Goal: Transaction & Acquisition: Subscribe to service/newsletter

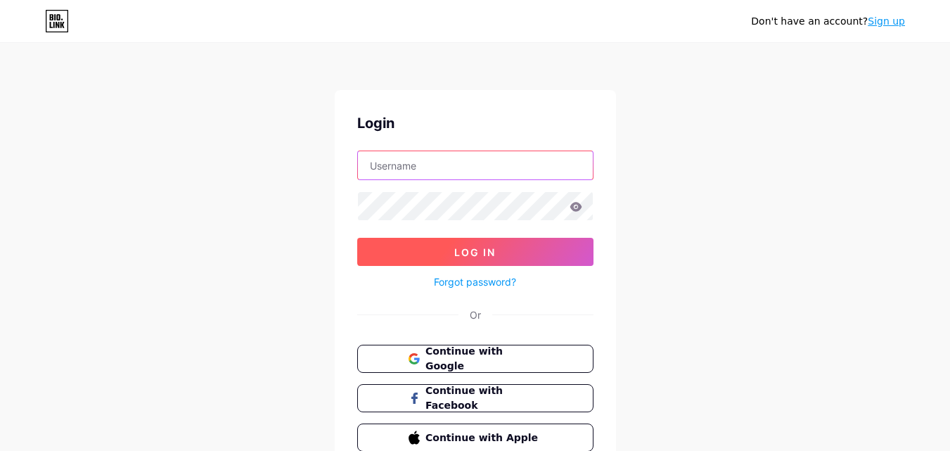
type input "[EMAIL_ADDRESS][DOMAIN_NAME]"
click at [493, 250] on span "Log In" at bounding box center [474, 252] width 41 height 12
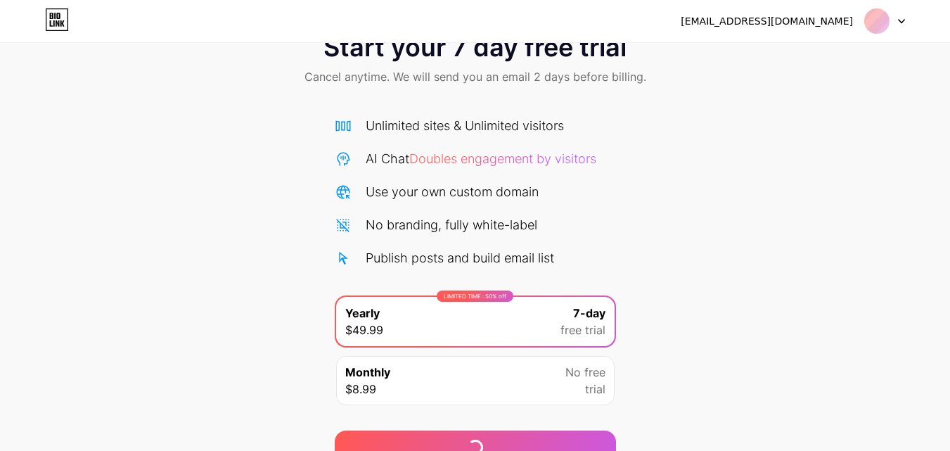
scroll to position [115, 0]
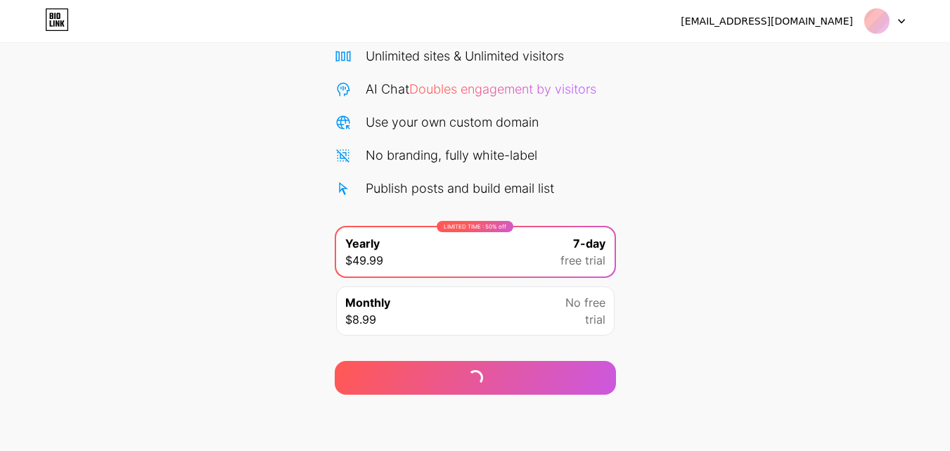
click at [604, 316] on span "trial" at bounding box center [595, 319] width 20 height 17
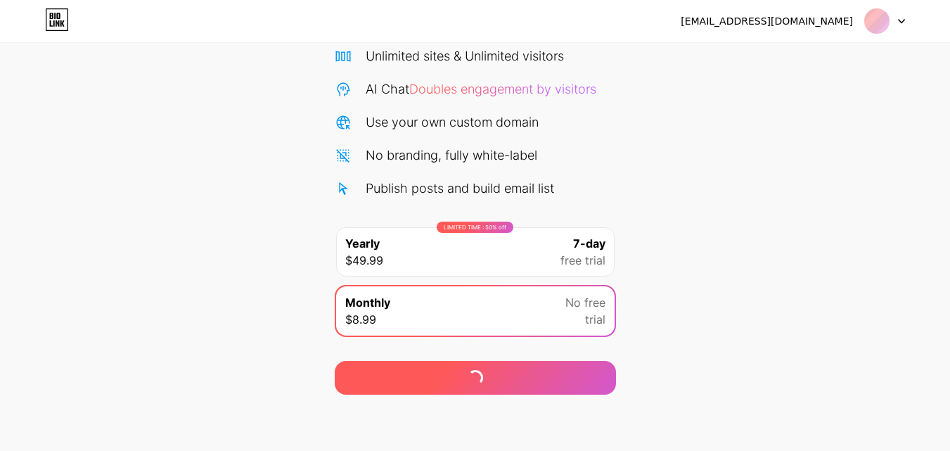
click at [545, 361] on div at bounding box center [475, 378] width 281 height 34
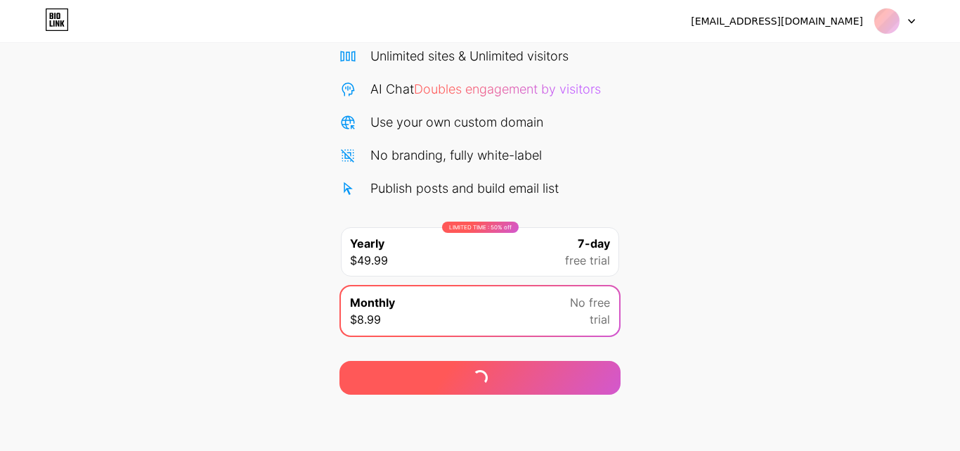
click at [545, 378] on div at bounding box center [480, 378] width 281 height 34
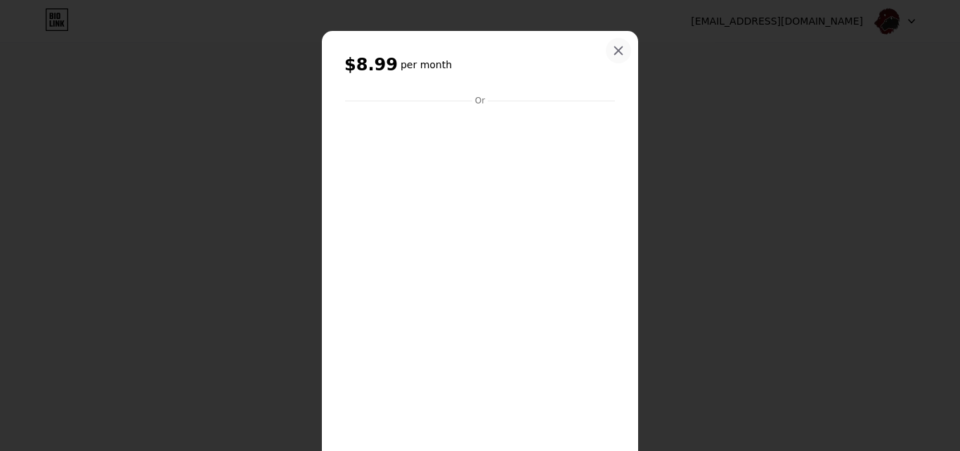
click at [623, 51] on div at bounding box center [618, 50] width 25 height 25
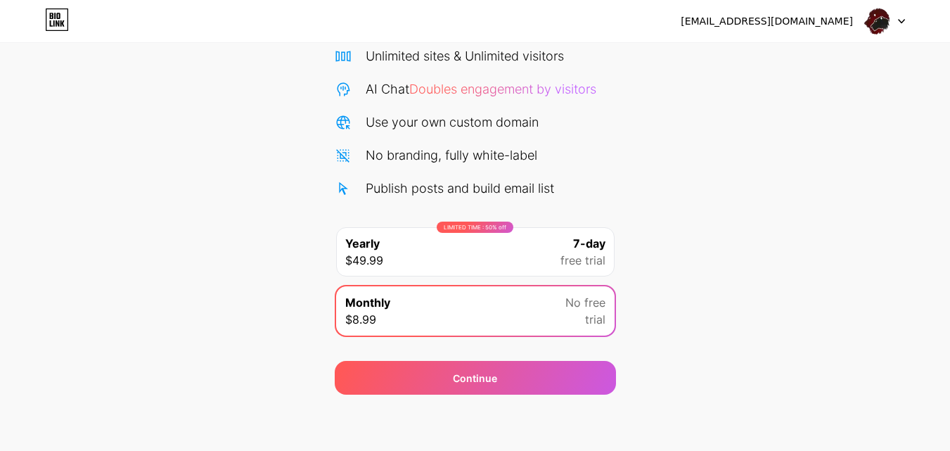
scroll to position [0, 0]
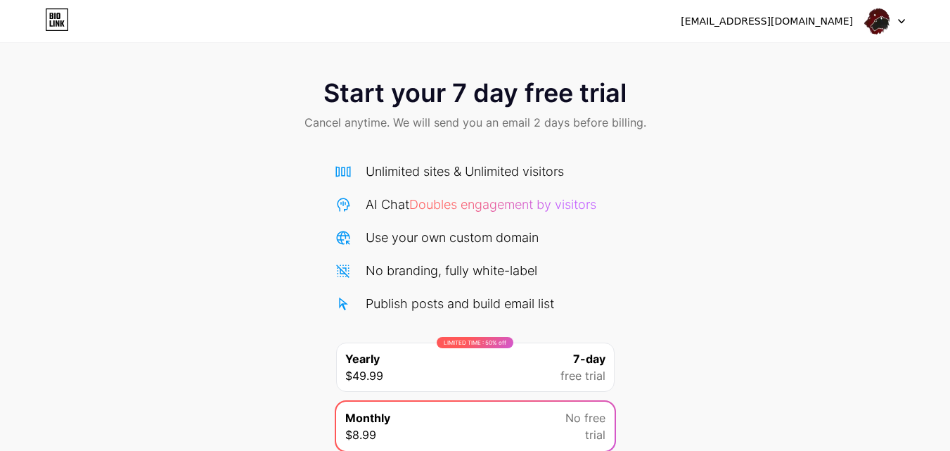
click at [907, 8] on div "[EMAIL_ADDRESS][DOMAIN_NAME] Logout" at bounding box center [475, 21] width 950 height 42
click at [901, 18] on div at bounding box center [884, 20] width 41 height 25
click at [790, 23] on div "[EMAIL_ADDRESS][DOMAIN_NAME]" at bounding box center [767, 21] width 172 height 15
click at [49, 23] on icon at bounding box center [57, 19] width 24 height 23
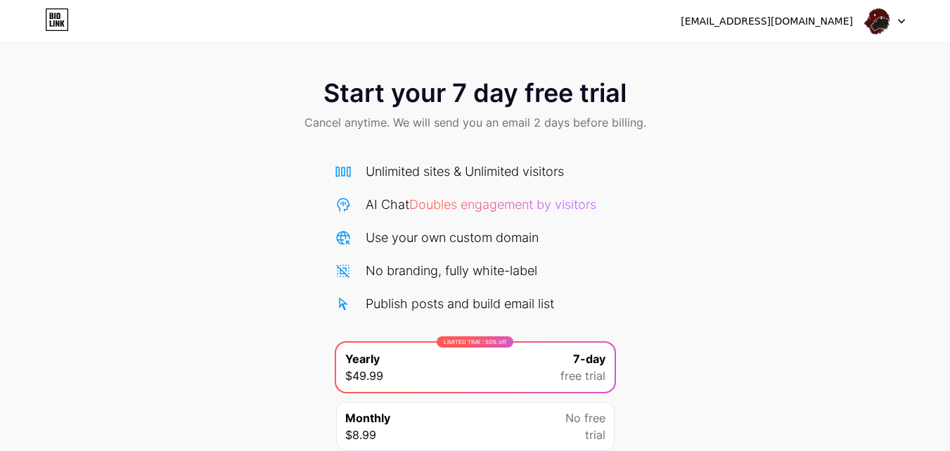
click at [284, 100] on div "Start your 7 day free trial Cancel anytime. We will send you an email 2 days be…" at bounding box center [475, 106] width 950 height 83
